Goal: Use online tool/utility: Utilize a website feature to perform a specific function

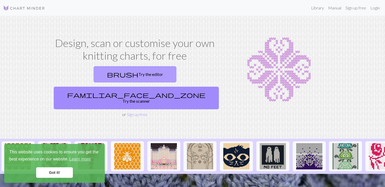
click at [107, 76] on link "brush Try the editor" at bounding box center [135, 74] width 83 height 16
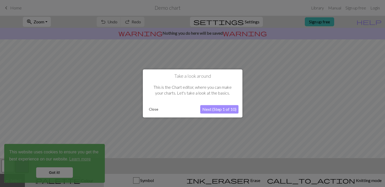
click at [215, 111] on button "Next (Step 1 of 10)" at bounding box center [219, 109] width 38 height 8
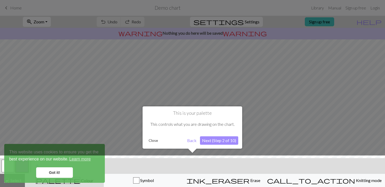
click at [67, 173] on div at bounding box center [192, 172] width 390 height 34
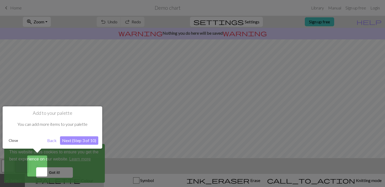
click at [65, 142] on button "Next (Step 3 of 10)" at bounding box center [79, 140] width 38 height 8
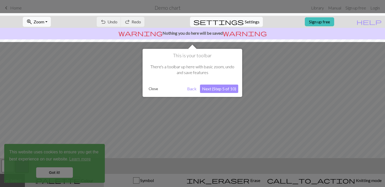
click at [216, 90] on button "Next (Step 5 of 10)" at bounding box center [219, 88] width 38 height 8
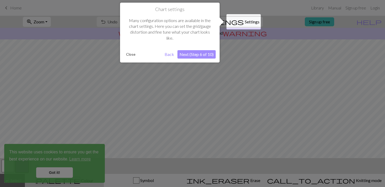
click at [202, 55] on button "Next (Step 6 of 10)" at bounding box center [197, 54] width 38 height 8
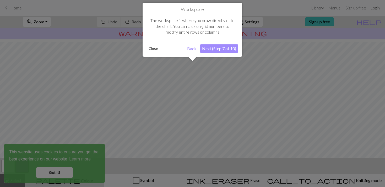
scroll to position [31, 0]
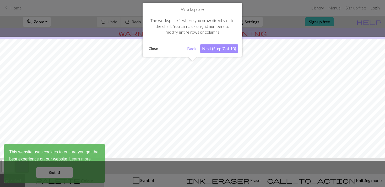
click at [220, 49] on button "Next (Step 7 of 10)" at bounding box center [219, 48] width 38 height 8
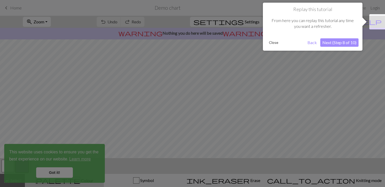
click at [330, 45] on button "Next (Step 8 of 10)" at bounding box center [339, 42] width 38 height 8
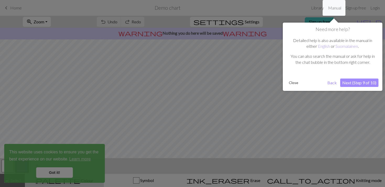
click at [352, 83] on button "Next (Step 9 of 10)" at bounding box center [359, 82] width 38 height 8
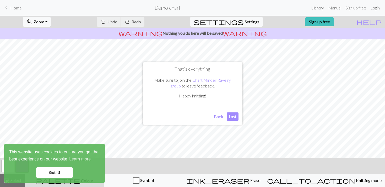
click at [231, 116] on button "Last" at bounding box center [233, 116] width 12 height 8
click at [63, 172] on link "Got it!" at bounding box center [54, 172] width 37 height 10
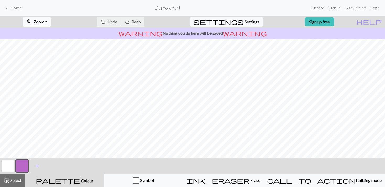
click at [44, 23] on span "Zoom" at bounding box center [39, 21] width 11 height 5
click at [48, 34] on button "Fit all" at bounding box center [43, 33] width 41 height 8
click at [238, 24] on span "settings" at bounding box center [219, 21] width 50 height 7
select select "aran"
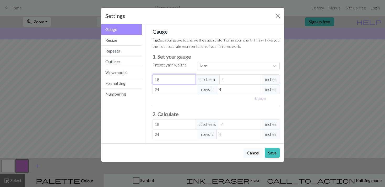
click at [171, 80] on input "18" at bounding box center [174, 79] width 43 height 10
type input "17"
type input "16"
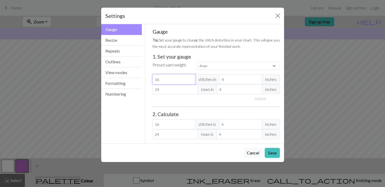
type input "15"
type input "14"
type input "13"
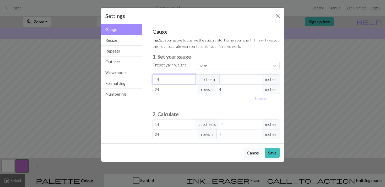
type input "13"
type input "12"
type input "11"
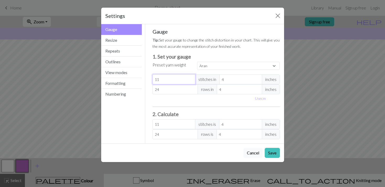
type input "10"
type input "9"
type input "8"
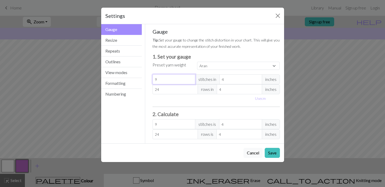
type input "8"
type input "7"
type input "6"
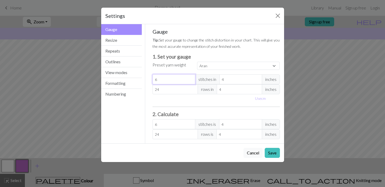
type input "5"
type input "4"
type input "3"
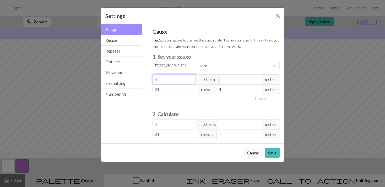
type input "3"
type input "2"
type input "1"
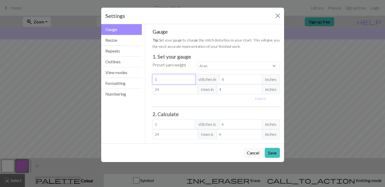
type input "0"
type input "-1"
type input "-2"
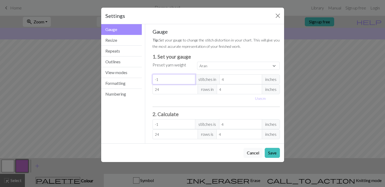
type input "-2"
type input "-3"
type input "-4"
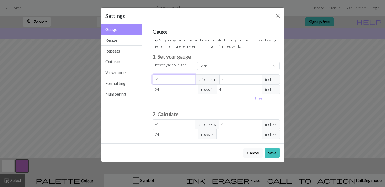
type input "-5"
type input "-6"
type input "-7"
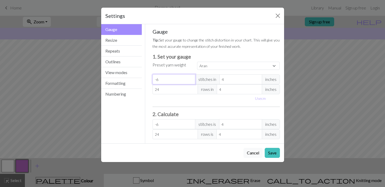
type input "-7"
type input "-8"
type input "-9"
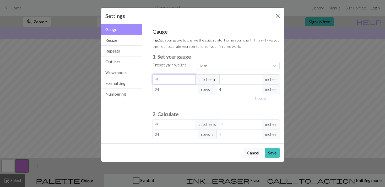
type input "-7"
type input "-6"
type input "-5"
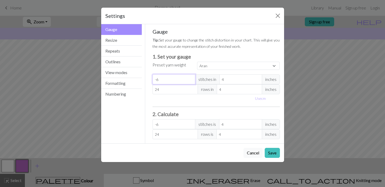
type input "-5"
type input "-4"
type input "-3"
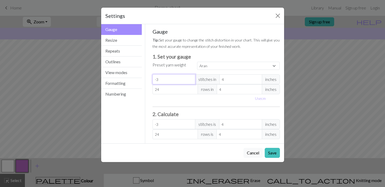
type input "-2"
type input "-1"
type input "0"
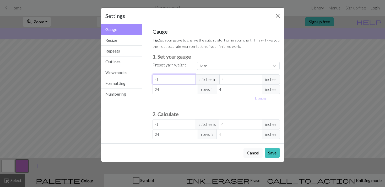
type input "0"
type input "1"
type input "2"
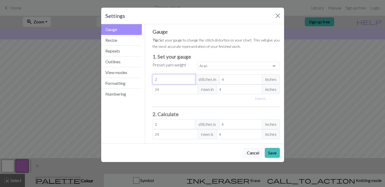
type input "3"
type input "4"
type input "5"
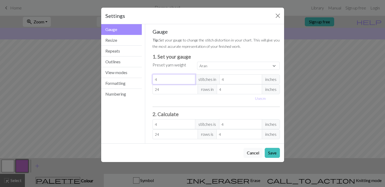
type input "5"
type input "6"
type input "7"
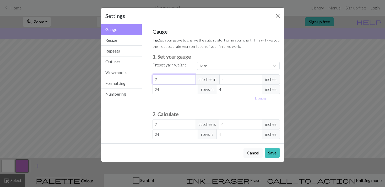
type input "8"
type input "9"
type input "10"
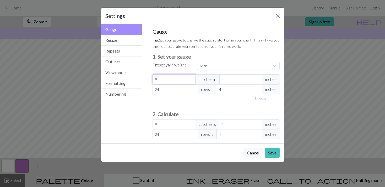
type input "10"
type input "11"
type input "12"
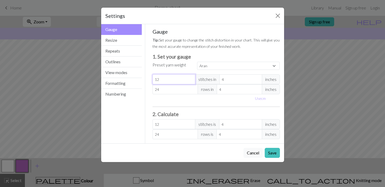
type input "13"
type input "14"
type input "15"
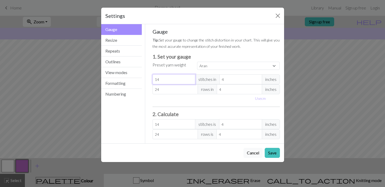
type input "15"
type input "16"
type input "17"
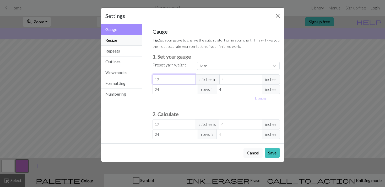
type input "17"
click at [131, 39] on button "Resize" at bounding box center [121, 40] width 41 height 11
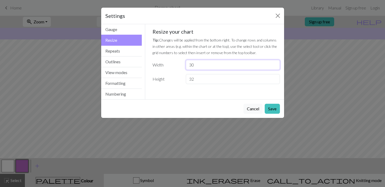
drag, startPoint x: 205, startPoint y: 67, endPoint x: 179, endPoint y: 68, distance: 26.0
click at [179, 68] on div "Width 30" at bounding box center [216, 65] width 134 height 10
type input "50"
drag, startPoint x: 205, startPoint y: 77, endPoint x: 184, endPoint y: 77, distance: 21.0
click at [184, 77] on div "32" at bounding box center [233, 79] width 100 height 10
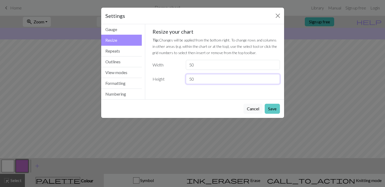
type input "50"
click at [278, 112] on button "Save" at bounding box center [272, 109] width 15 height 10
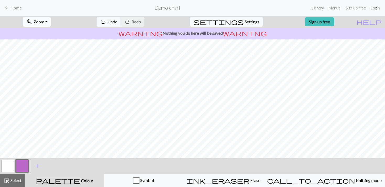
click at [44, 23] on span "Zoom" at bounding box center [39, 21] width 11 height 5
click at [48, 33] on button "Fit all" at bounding box center [43, 33] width 41 height 8
click at [252, 18] on button "settings Settings" at bounding box center [226, 22] width 73 height 10
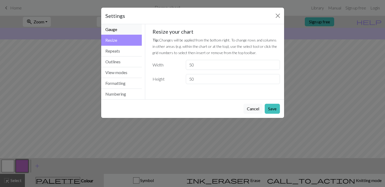
click at [115, 32] on button "Gauge" at bounding box center [121, 29] width 41 height 11
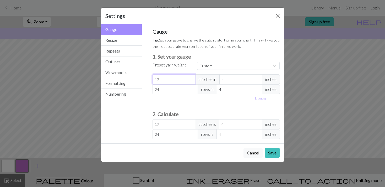
click at [177, 80] on input "17" at bounding box center [174, 79] width 43 height 10
type input "1"
type input "0"
type input "2"
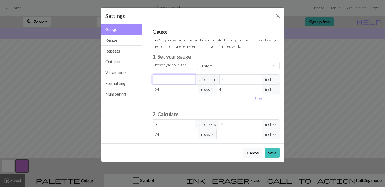
type input "2"
type input "24"
click at [274, 153] on button "Save" at bounding box center [272, 153] width 15 height 10
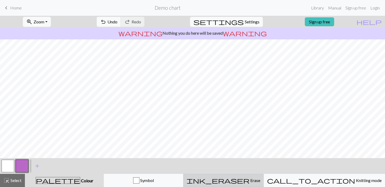
click at [260, 180] on div "ink_eraser Erase Erase" at bounding box center [224, 180] width 74 height 6
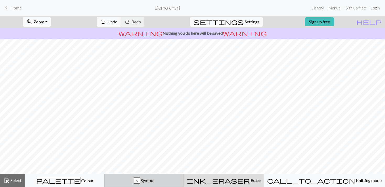
click at [154, 178] on span "Symbol" at bounding box center [147, 180] width 14 height 5
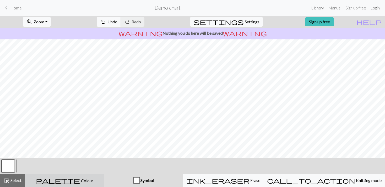
click at [69, 176] on button "palette Colour Colour" at bounding box center [64, 180] width 79 height 13
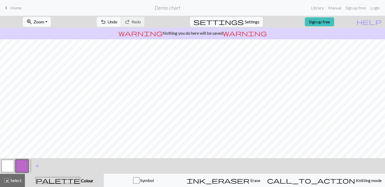
click at [12, 165] on button "button" at bounding box center [8, 165] width 13 height 13
click at [14, 179] on span "Select" at bounding box center [16, 180] width 12 height 5
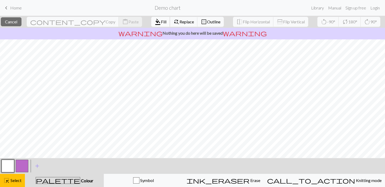
click at [155, 18] on span "format_color_fill" at bounding box center [158, 21] width 6 height 7
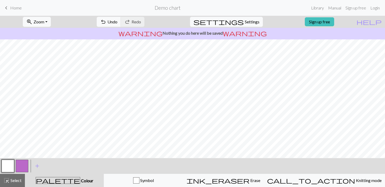
click at [22, 169] on button "button" at bounding box center [22, 165] width 13 height 13
click at [34, 166] on button "add Add a colour" at bounding box center [37, 165] width 13 height 13
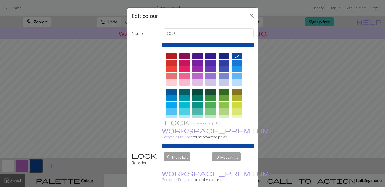
click at [185, 84] on div at bounding box center [184, 82] width 10 height 6
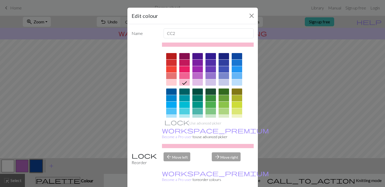
click at [15, 180] on div "Edit colour Name CC2 Use advanced picker workspace_premium Become a Pro user to…" at bounding box center [192, 93] width 385 height 187
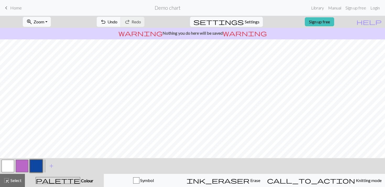
click at [38, 168] on button "button" at bounding box center [36, 165] width 13 height 13
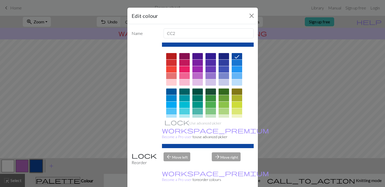
click at [186, 83] on div at bounding box center [184, 82] width 10 height 6
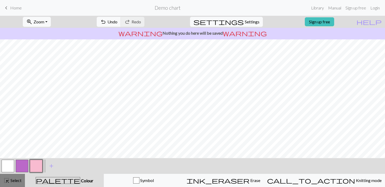
click at [17, 178] on span "Select" at bounding box center [16, 180] width 12 height 5
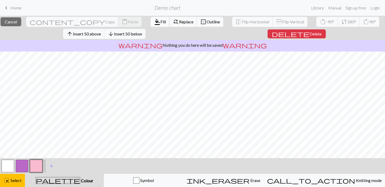
click at [151, 19] on button "format_color_fill Fill" at bounding box center [160, 22] width 19 height 10
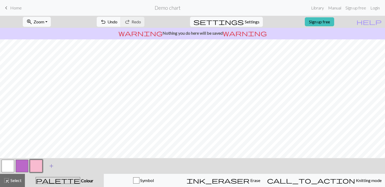
click at [49, 166] on span "add" at bounding box center [51, 165] width 6 height 7
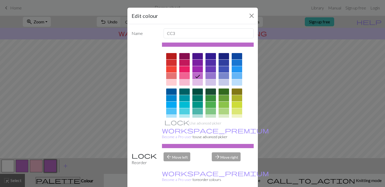
click at [185, 76] on div at bounding box center [184, 76] width 10 height 6
